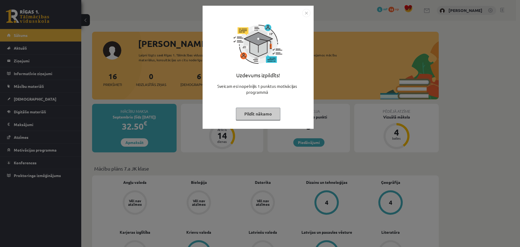
click at [500, 134] on div "Uzdevums izpildīts! Sveicam esi nopelnījis 1 punktus motivācijas programmā Pild…" at bounding box center [260, 123] width 520 height 247
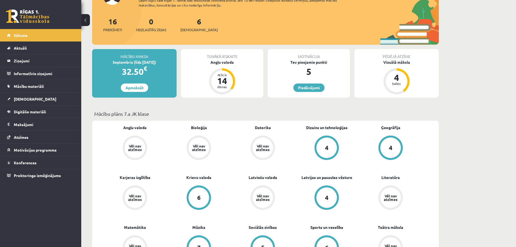
scroll to position [54, 0]
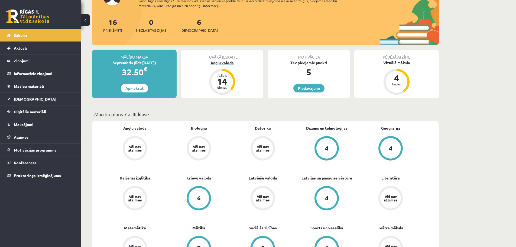
click at [224, 82] on div "14" at bounding box center [222, 81] width 16 height 9
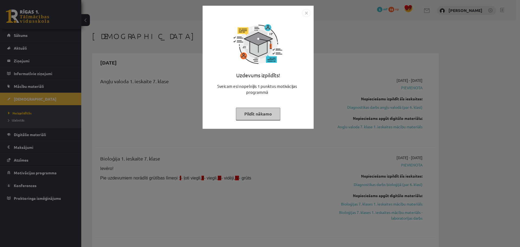
click at [306, 16] on img "Close" at bounding box center [307, 13] width 8 height 8
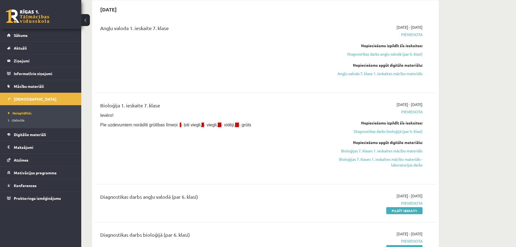
scroll to position [54, 0]
click at [385, 149] on link "Bioloģijas 7. klases 1. ieskaites mācību materiāls" at bounding box center [372, 150] width 102 height 6
click at [367, 150] on link "Bioloģijas 7. klases 1. ieskaites mācību materiāls" at bounding box center [372, 150] width 102 height 6
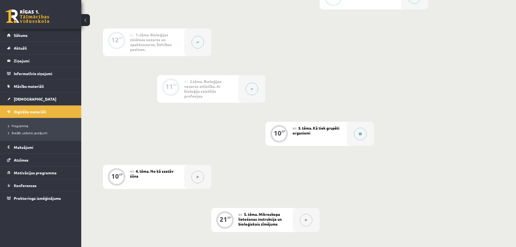
scroll to position [163, 0]
